Goal: Task Accomplishment & Management: Manage account settings

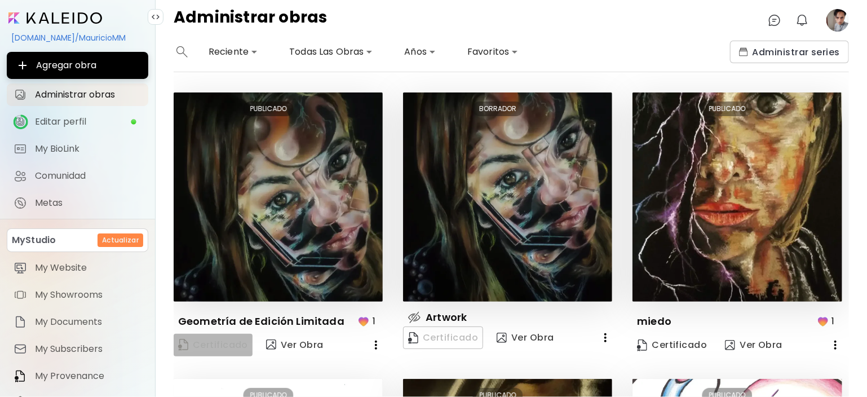
click at [225, 340] on span "Certificado" at bounding box center [213, 345] width 70 height 15
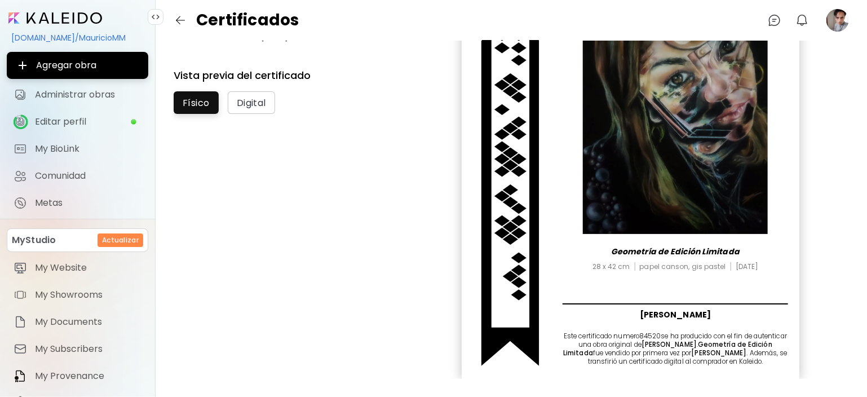
scroll to position [155, 0]
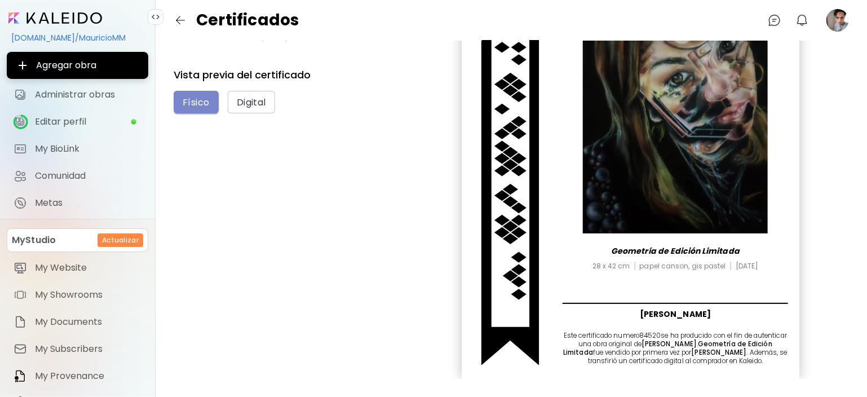
click at [194, 101] on span "Físico" at bounding box center [196, 102] width 27 height 12
